Goal: Transaction & Acquisition: Purchase product/service

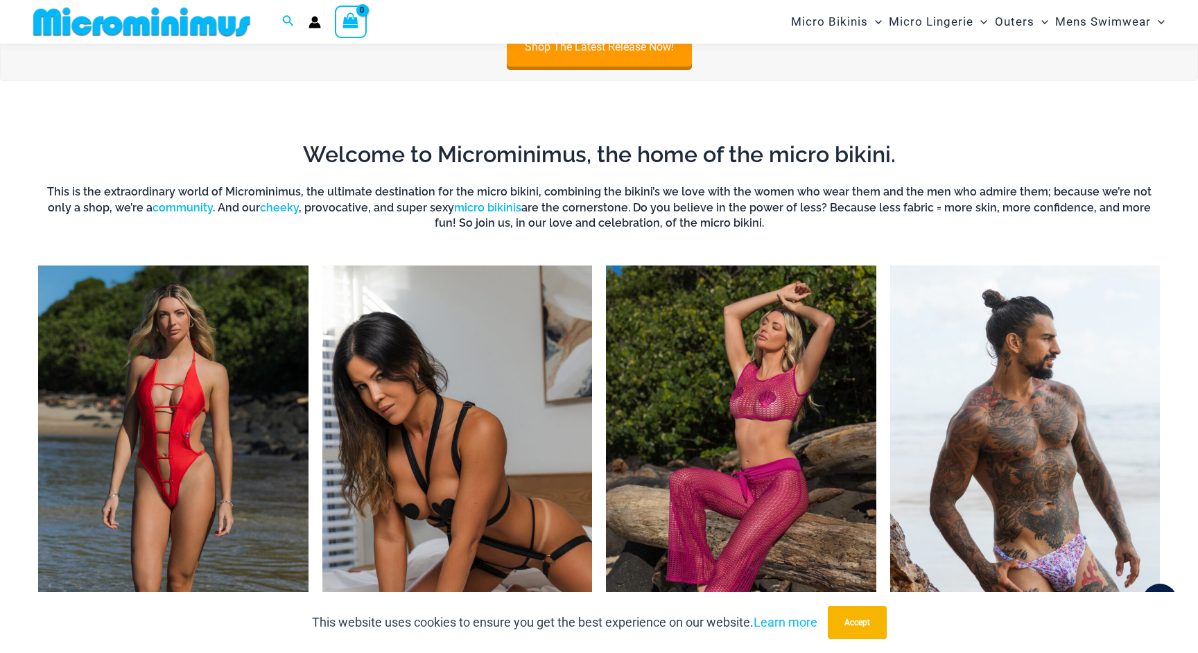
scroll to position [957, 0]
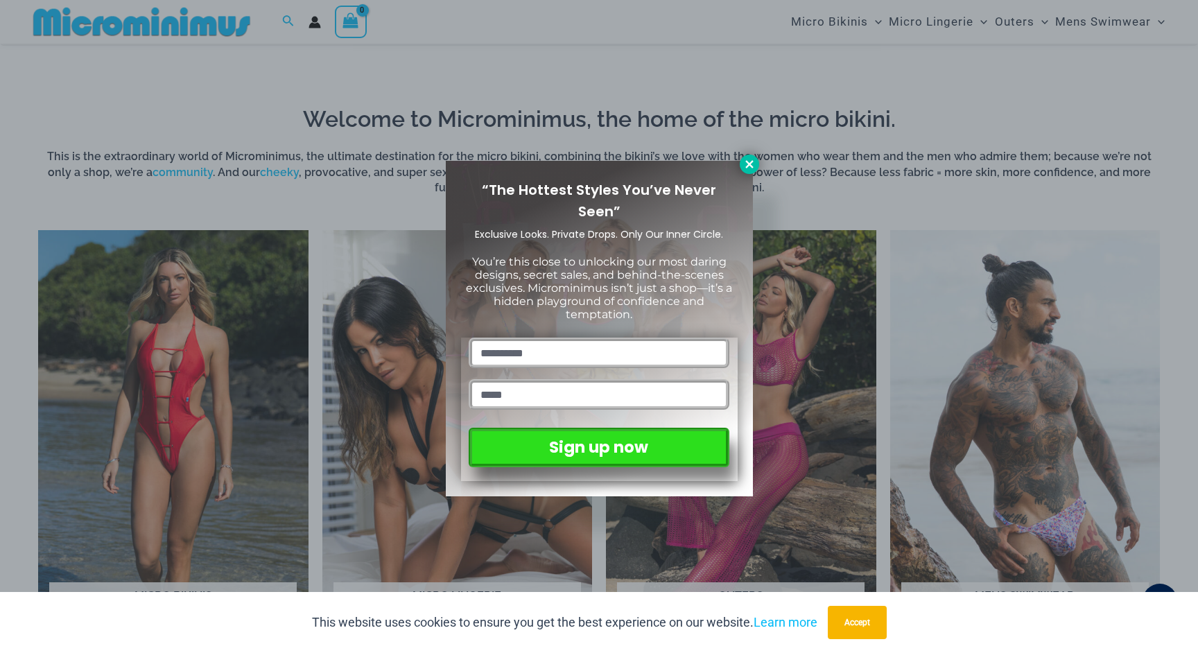
click at [747, 163] on icon at bounding box center [749, 164] width 12 height 12
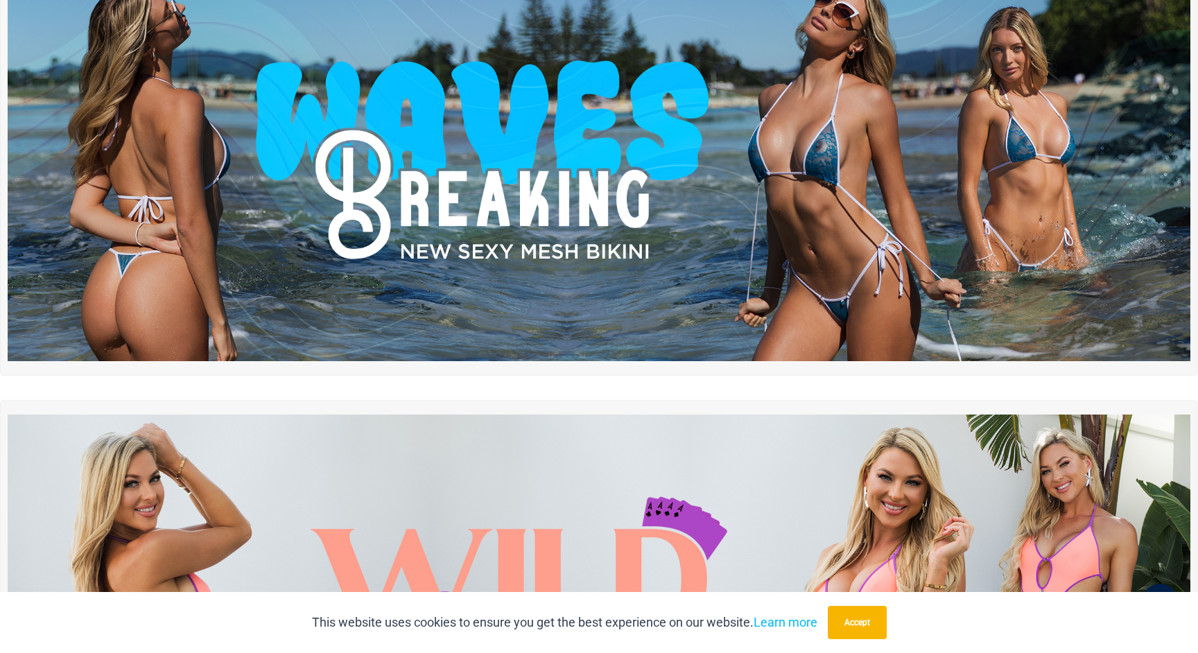
scroll to position [0, 0]
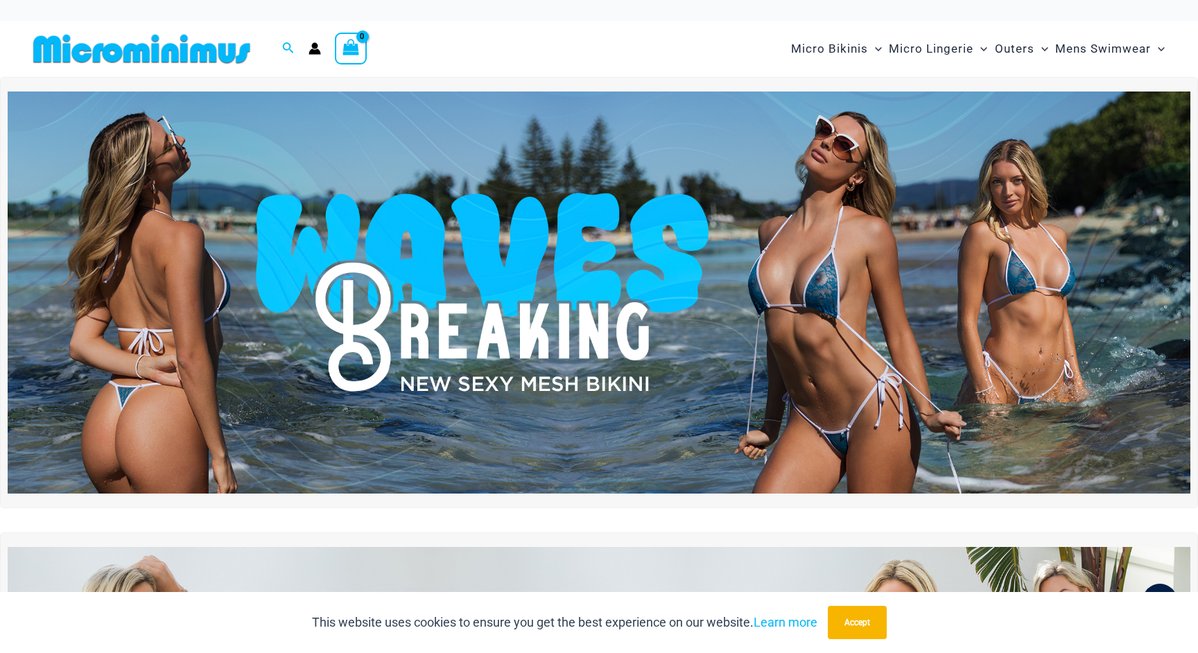
click at [649, 228] on img at bounding box center [599, 292] width 1183 height 402
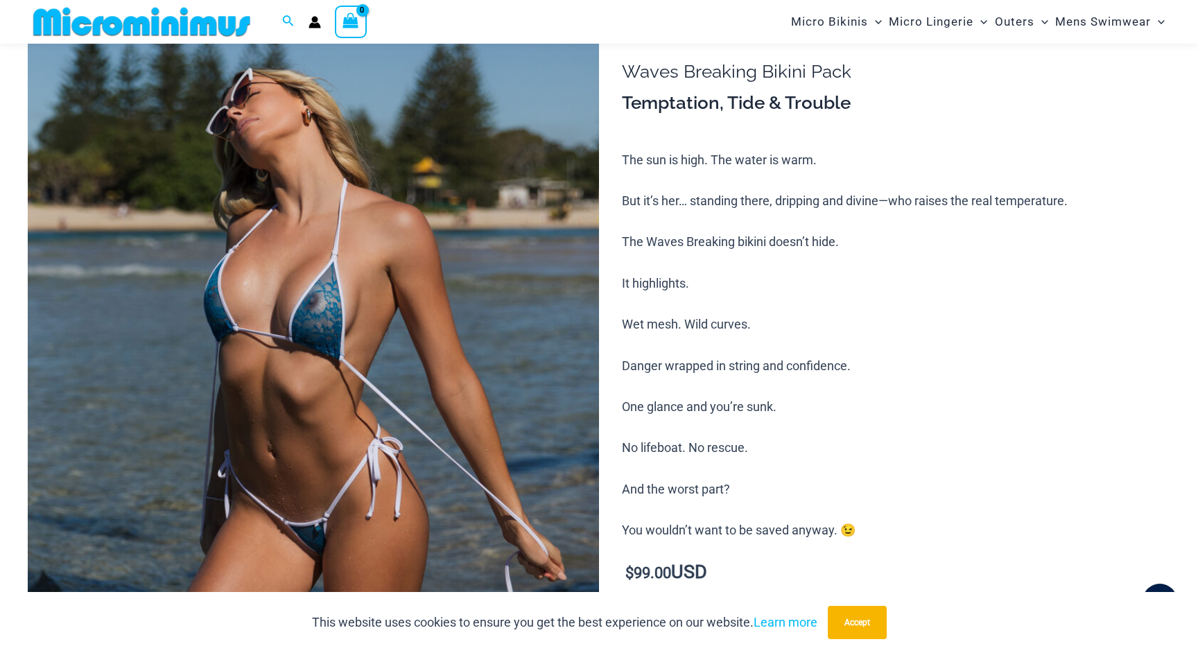
scroll to position [175, 0]
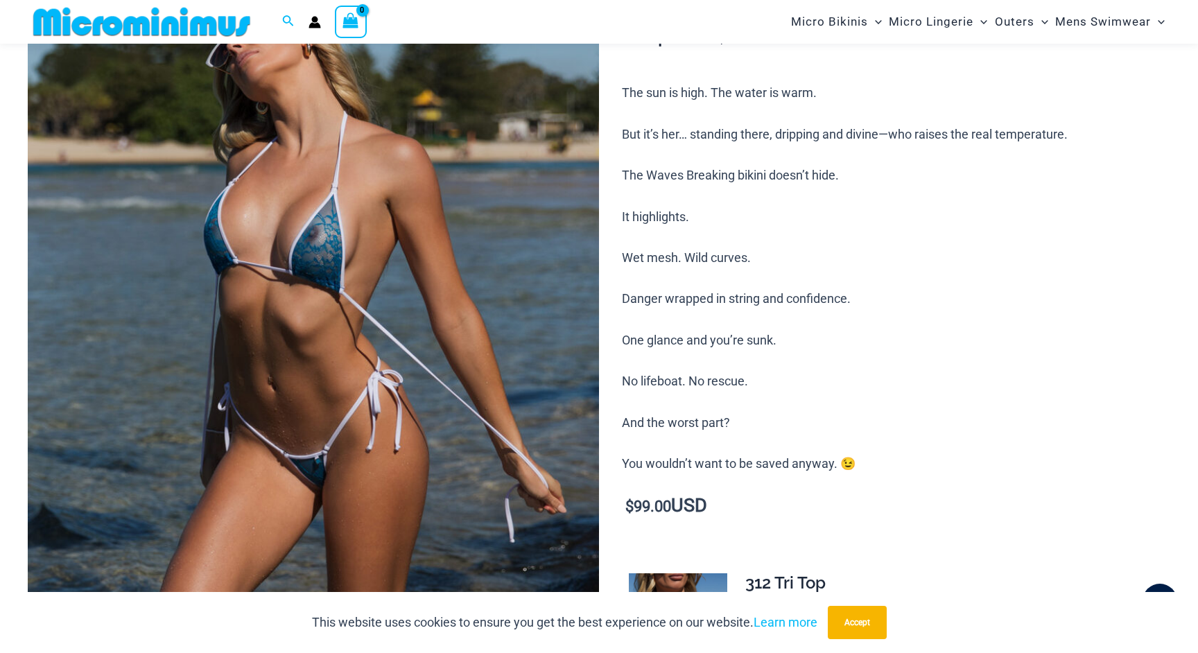
click at [424, 243] on img at bounding box center [313, 379] width 571 height 857
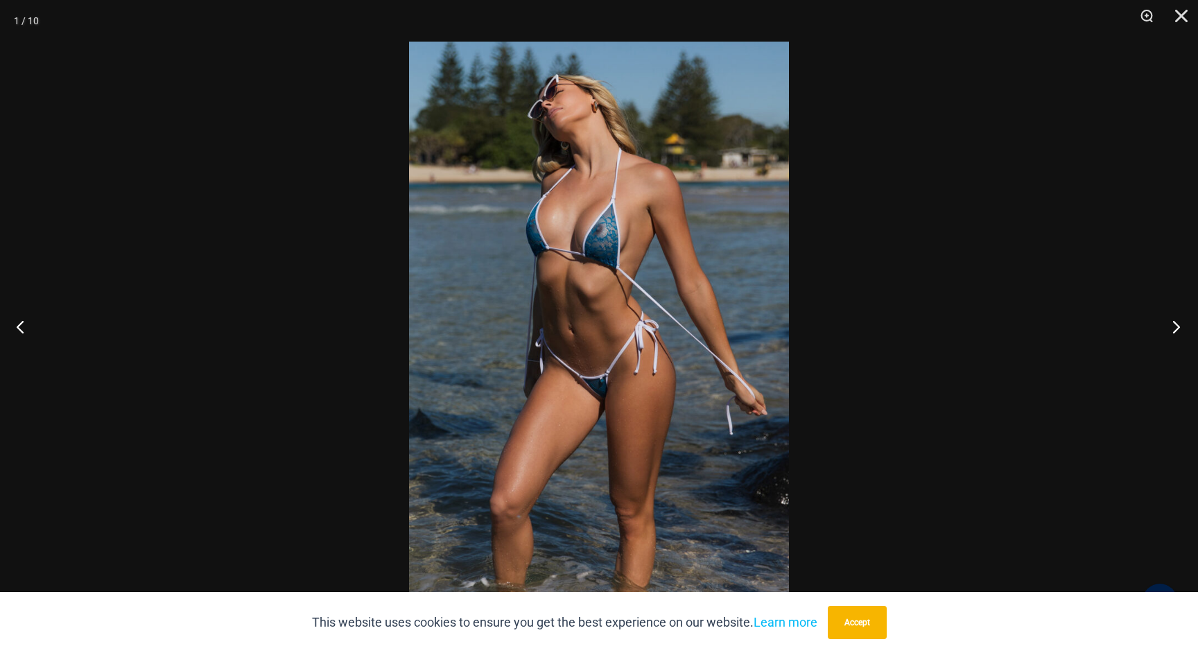
click at [1175, 326] on button "Next" at bounding box center [1172, 326] width 52 height 69
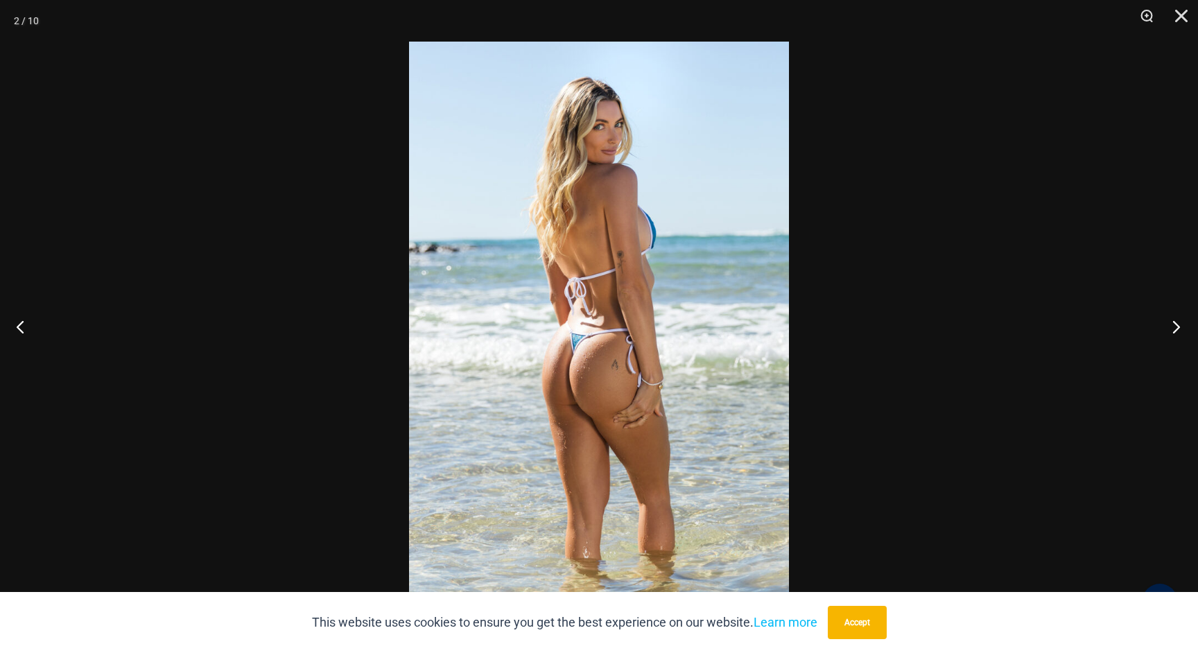
click at [1175, 326] on button "Next" at bounding box center [1172, 326] width 52 height 69
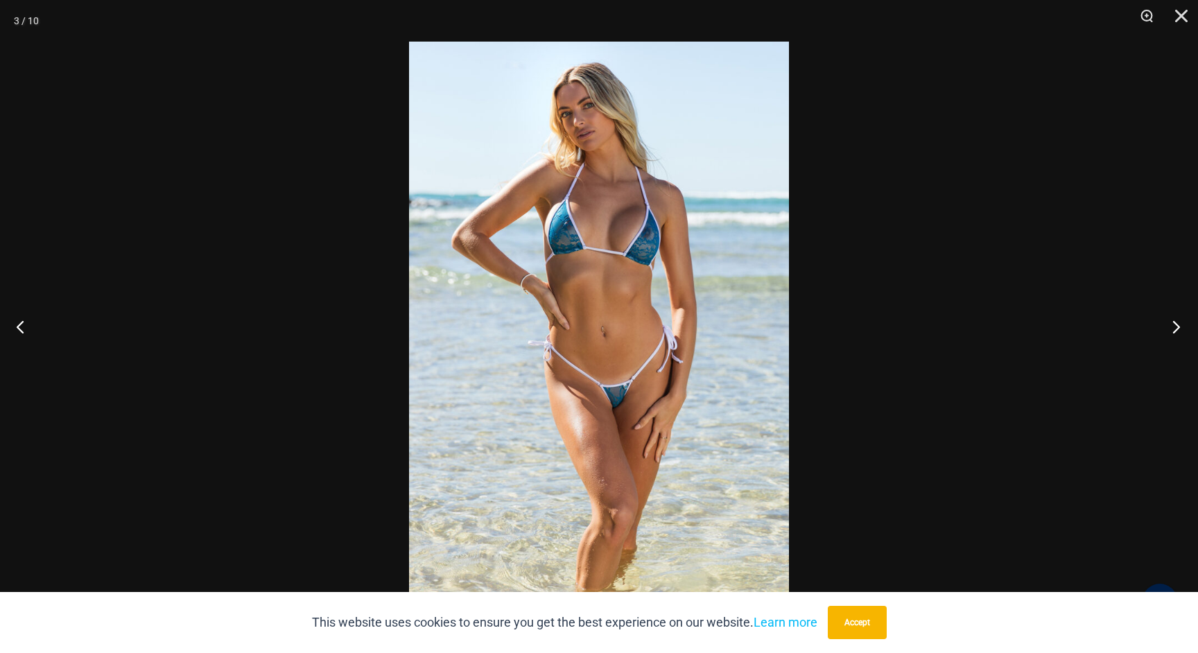
click at [1175, 326] on button "Next" at bounding box center [1172, 326] width 52 height 69
